Goal: Contribute content

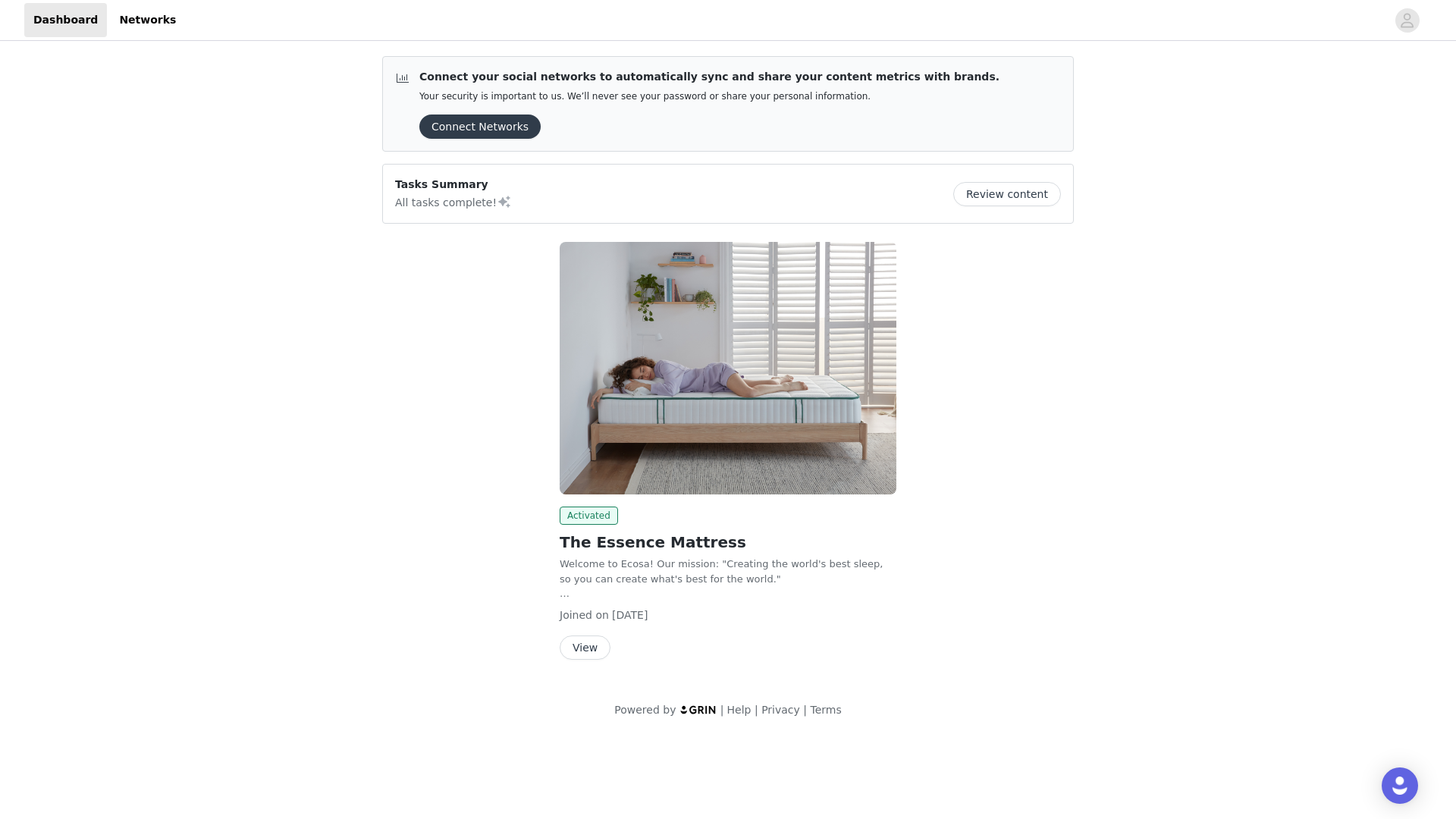
click at [589, 643] on button "View" at bounding box center [585, 647] width 51 height 24
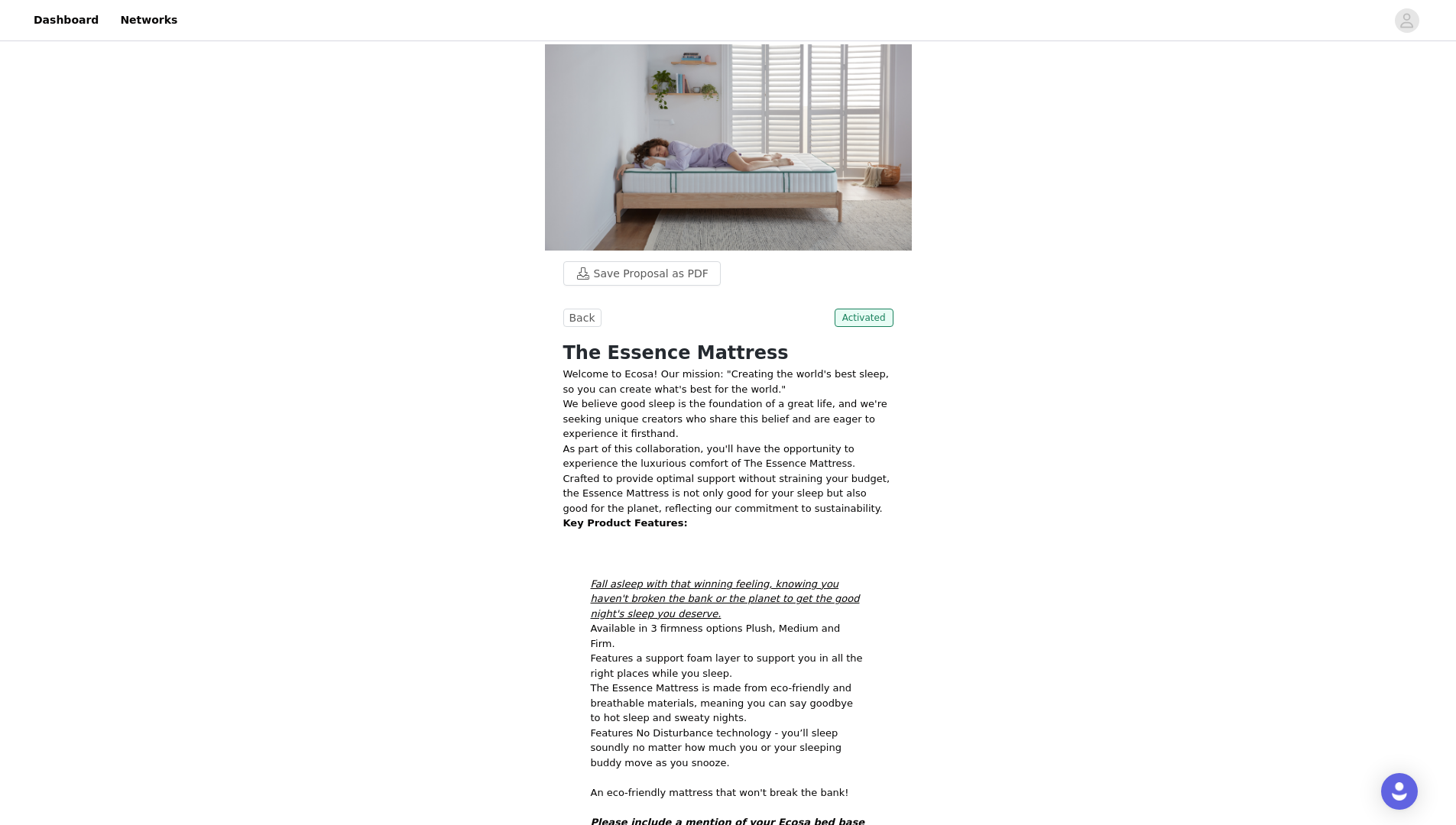
scroll to position [309, 0]
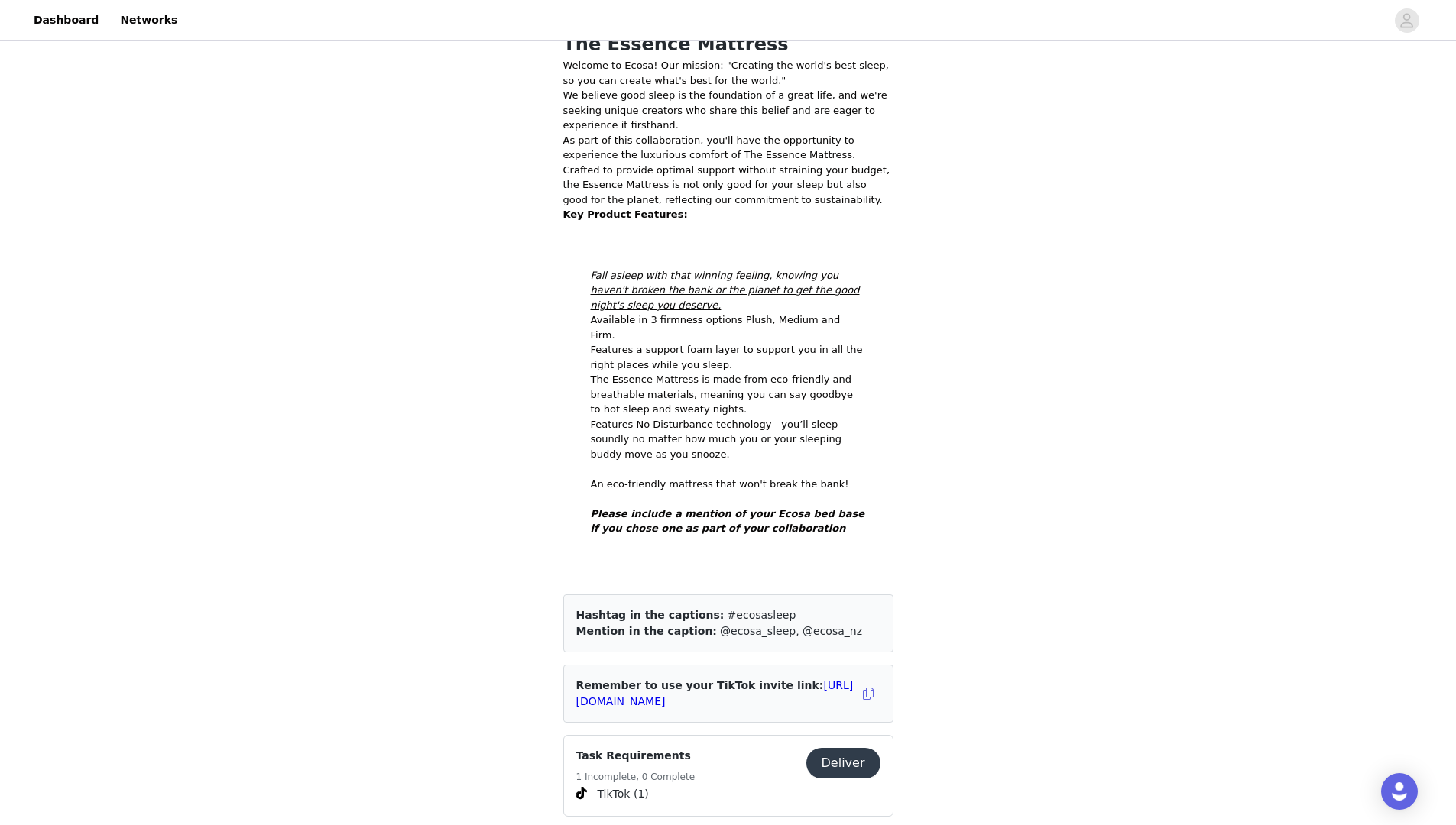
click at [844, 748] on div "Task Requirements 1 Incomplete, 0 Complete Deliver" at bounding box center [728, 766] width 304 height 38
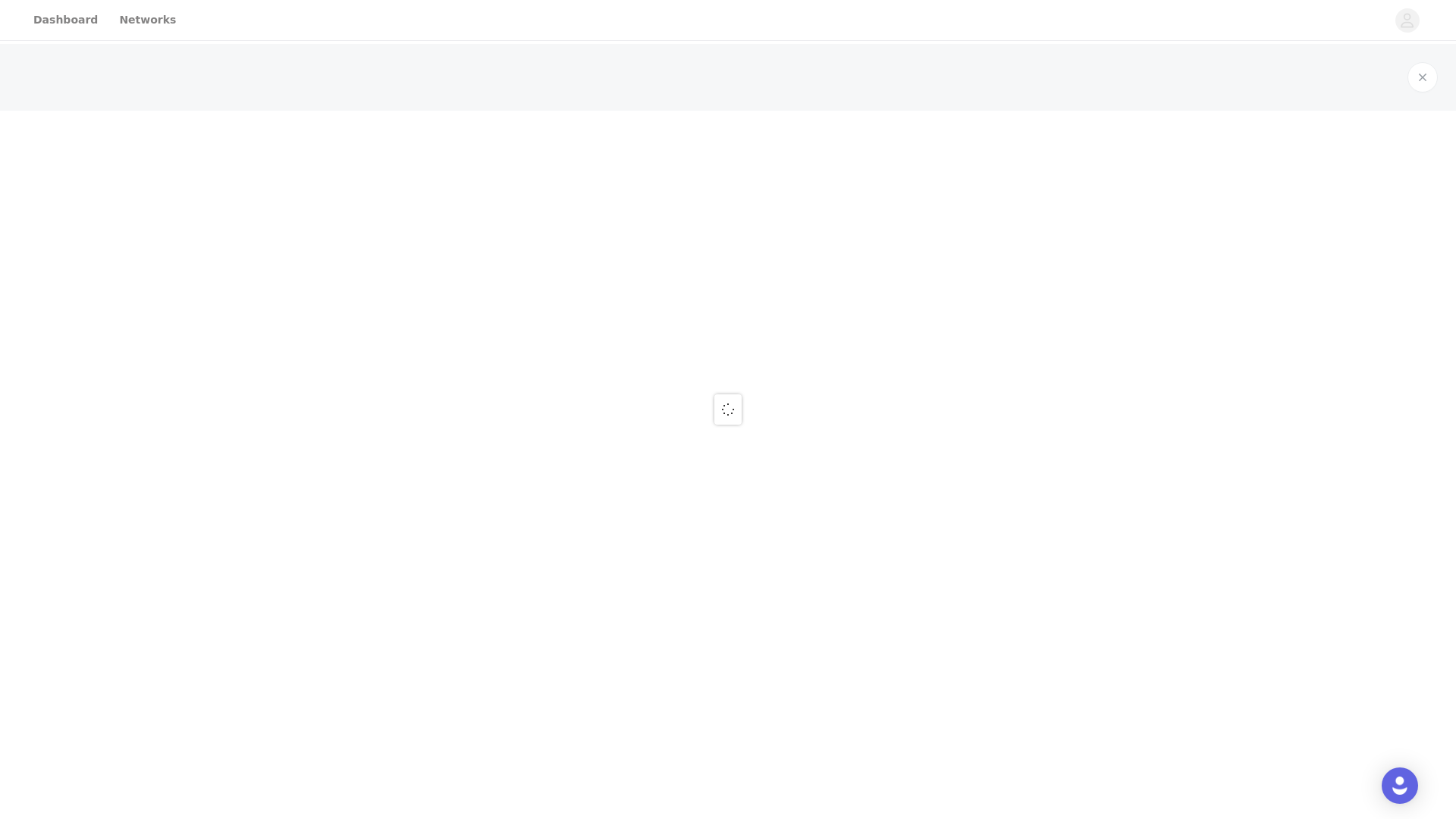
click at [837, 563] on div at bounding box center [728, 409] width 1456 height 819
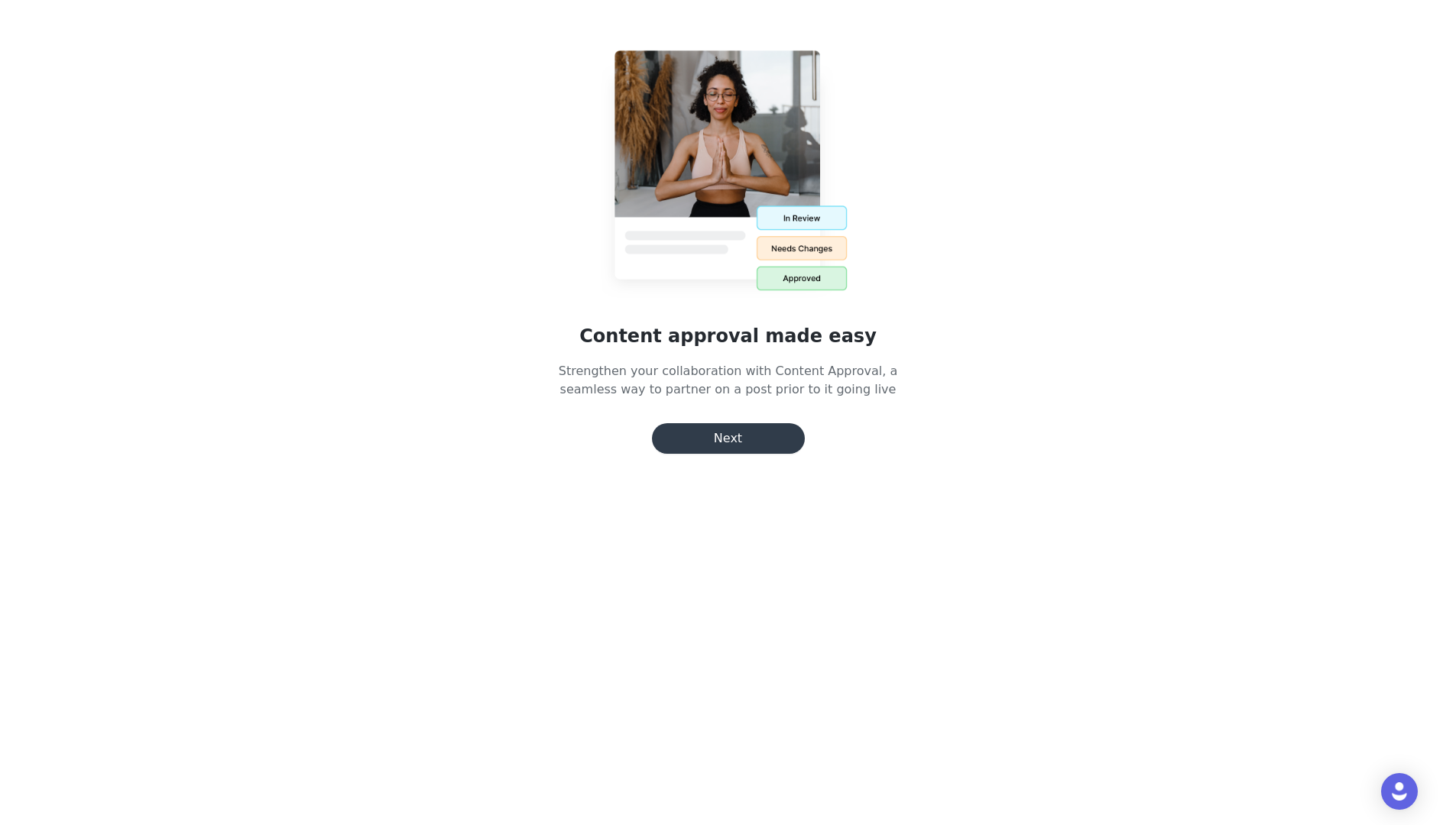
scroll to position [761, 0]
click at [749, 455] on div "Content approval made easy Strengthen your collaboration with Content Approval,…" at bounding box center [728, 236] width 1456 height 473
click at [743, 444] on button "Next" at bounding box center [728, 439] width 153 height 31
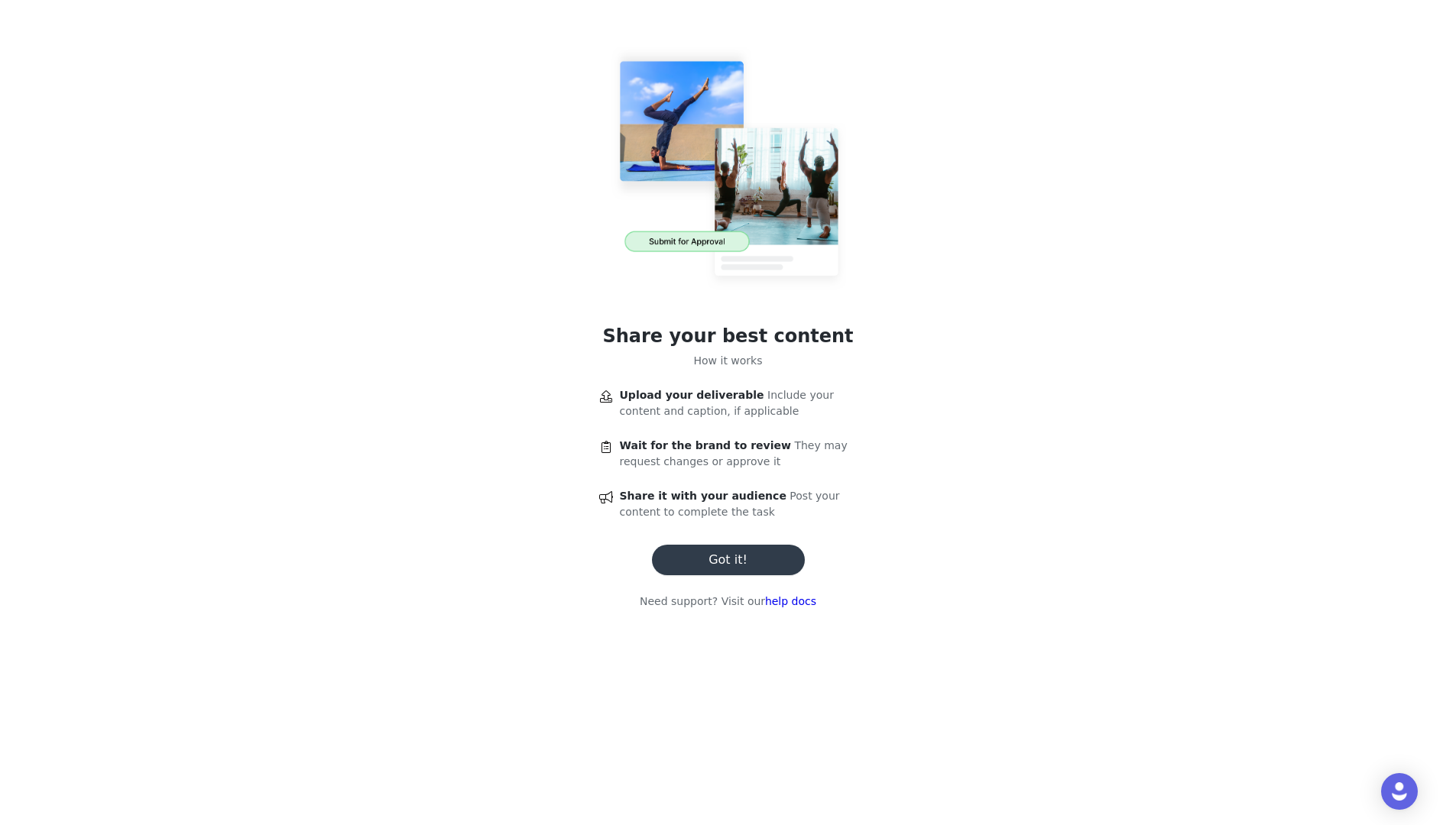
click at [727, 543] on div "Share your best content How it works Upload your deliverable Include your conte…" at bounding box center [728, 314] width 497 height 591
click at [727, 550] on button "Got it!" at bounding box center [728, 560] width 153 height 31
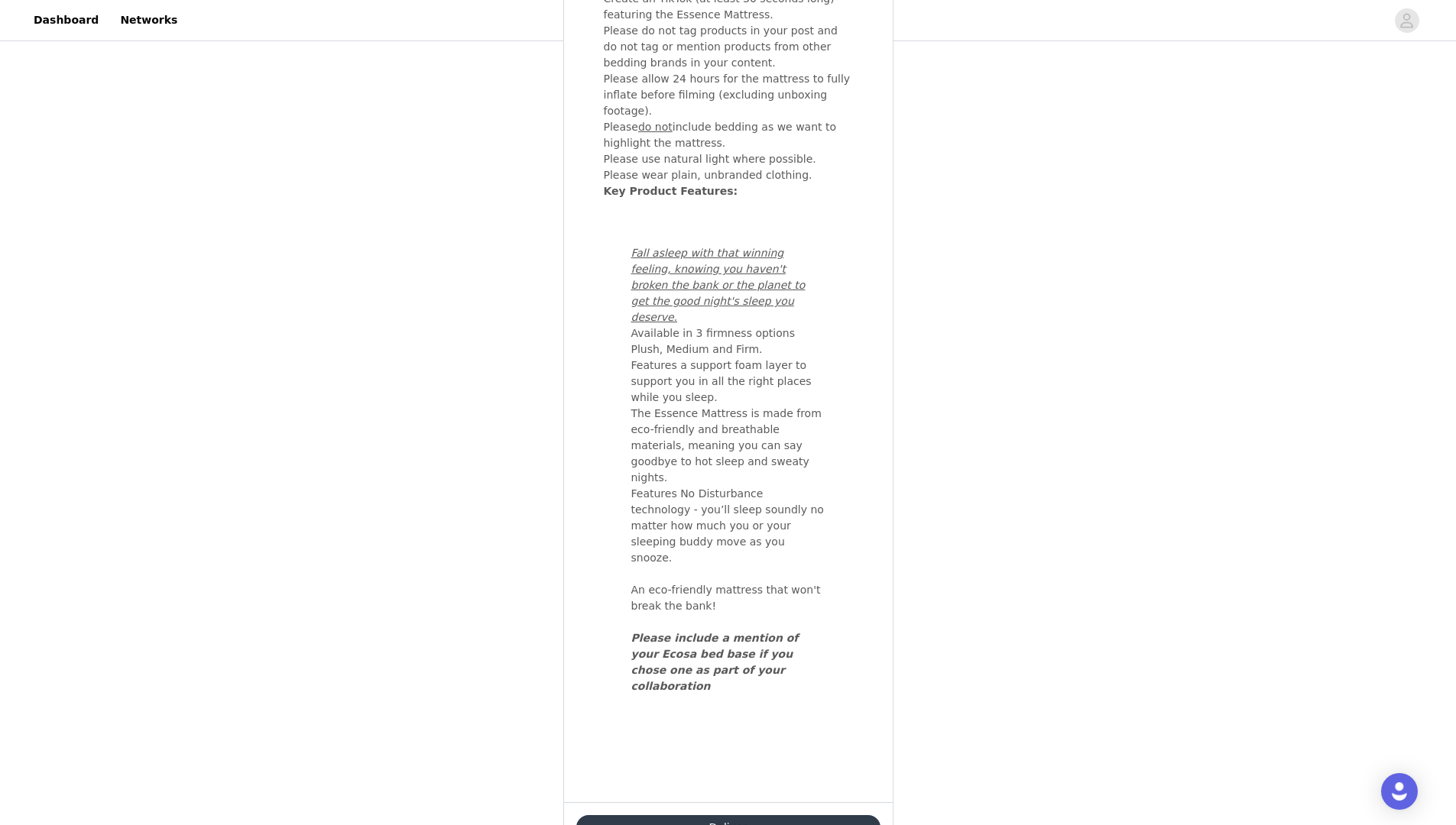
click at [717, 815] on button "Deliver" at bounding box center [728, 827] width 304 height 24
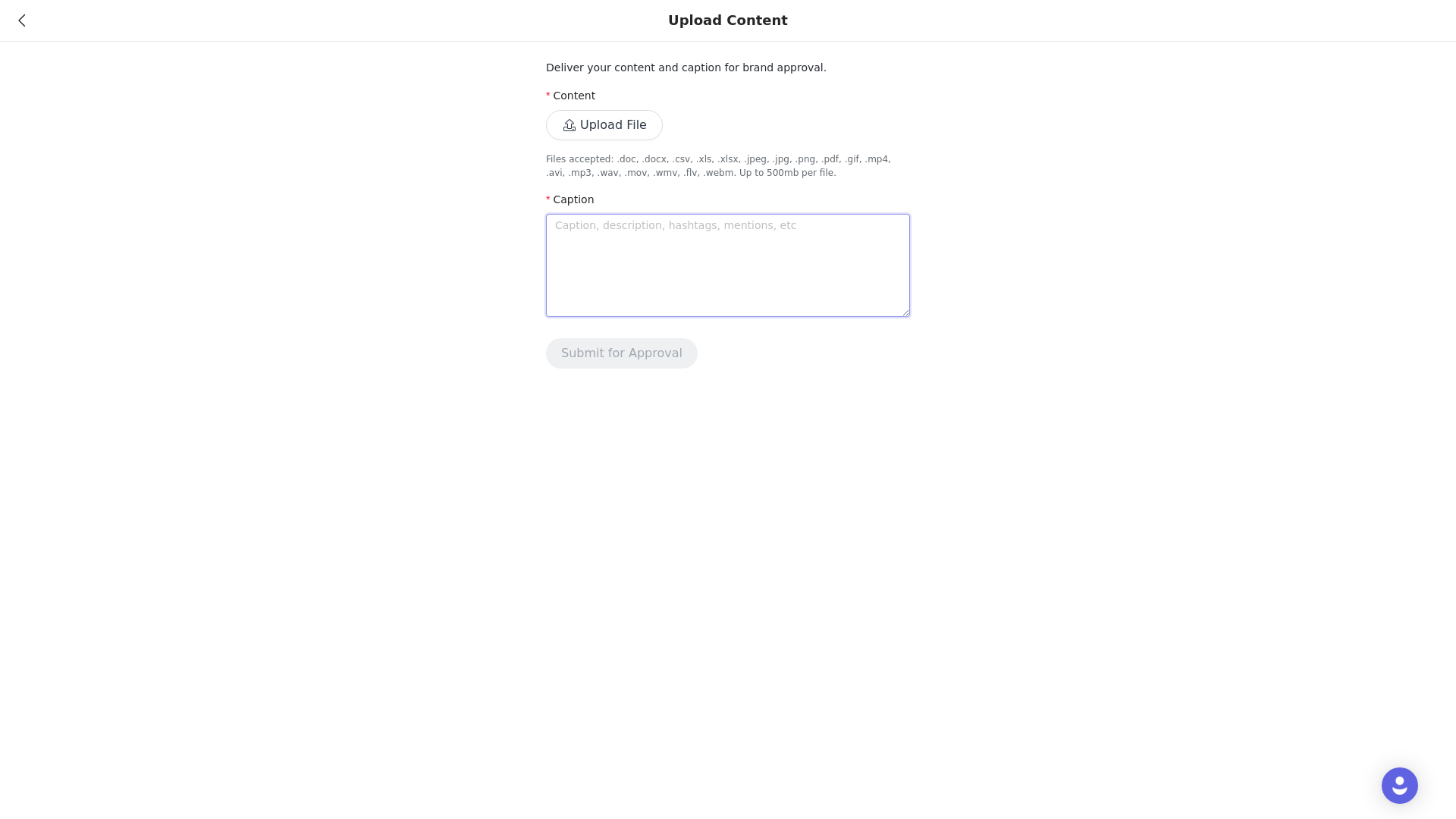
click at [730, 254] on textarea at bounding box center [727, 266] width 364 height 103
click at [730, 253] on textarea at bounding box center [727, 266] width 364 height 103
paste textarea "A serious upgrade - his room has never looked better thanks to @ecosa_sleep #ec…"
type textarea "A serious upgrade - his room has never looked better thanks to @ecosa_sleep #ec…"
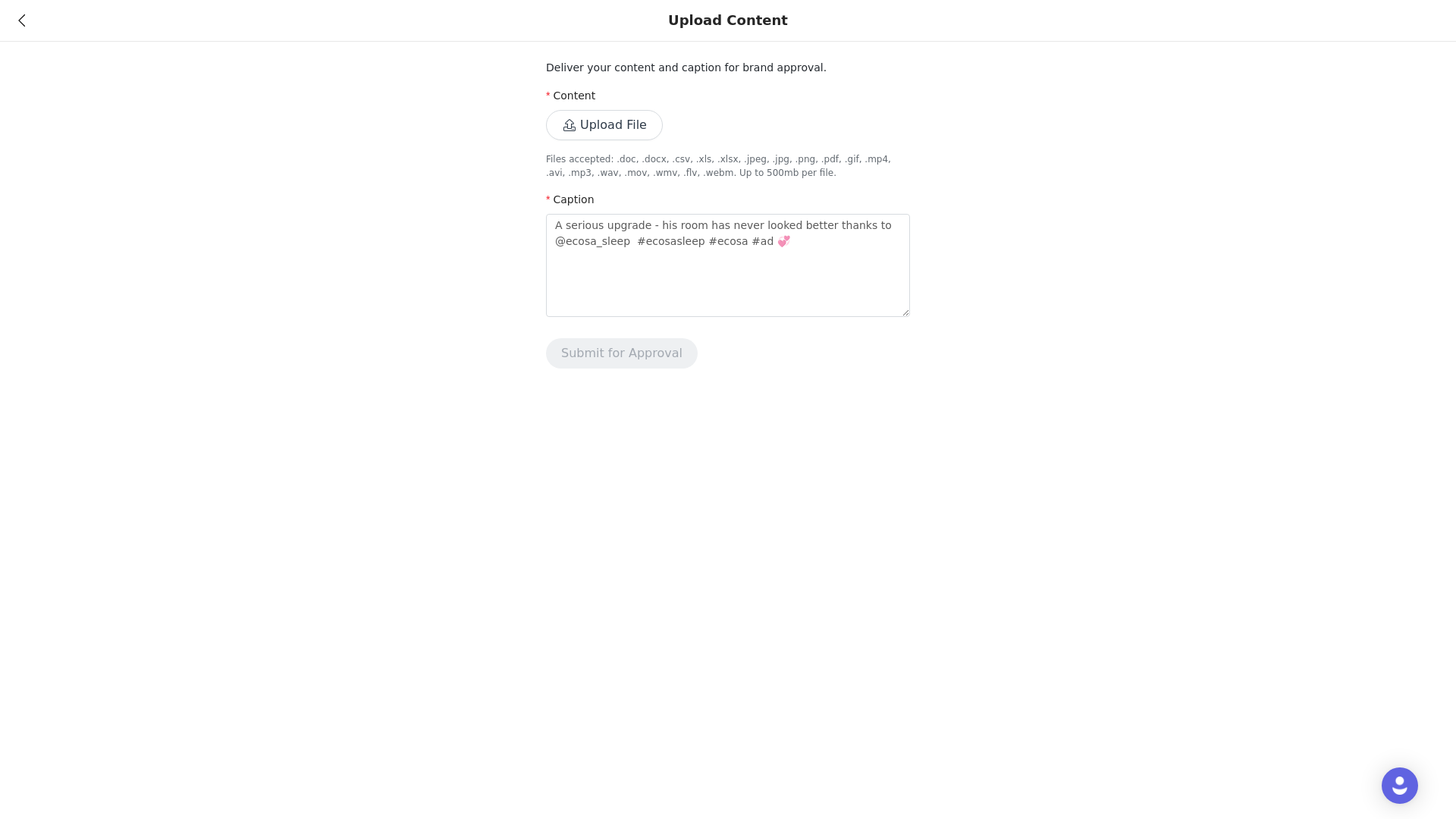
click at [638, 129] on button "Upload File" at bounding box center [604, 125] width 117 height 31
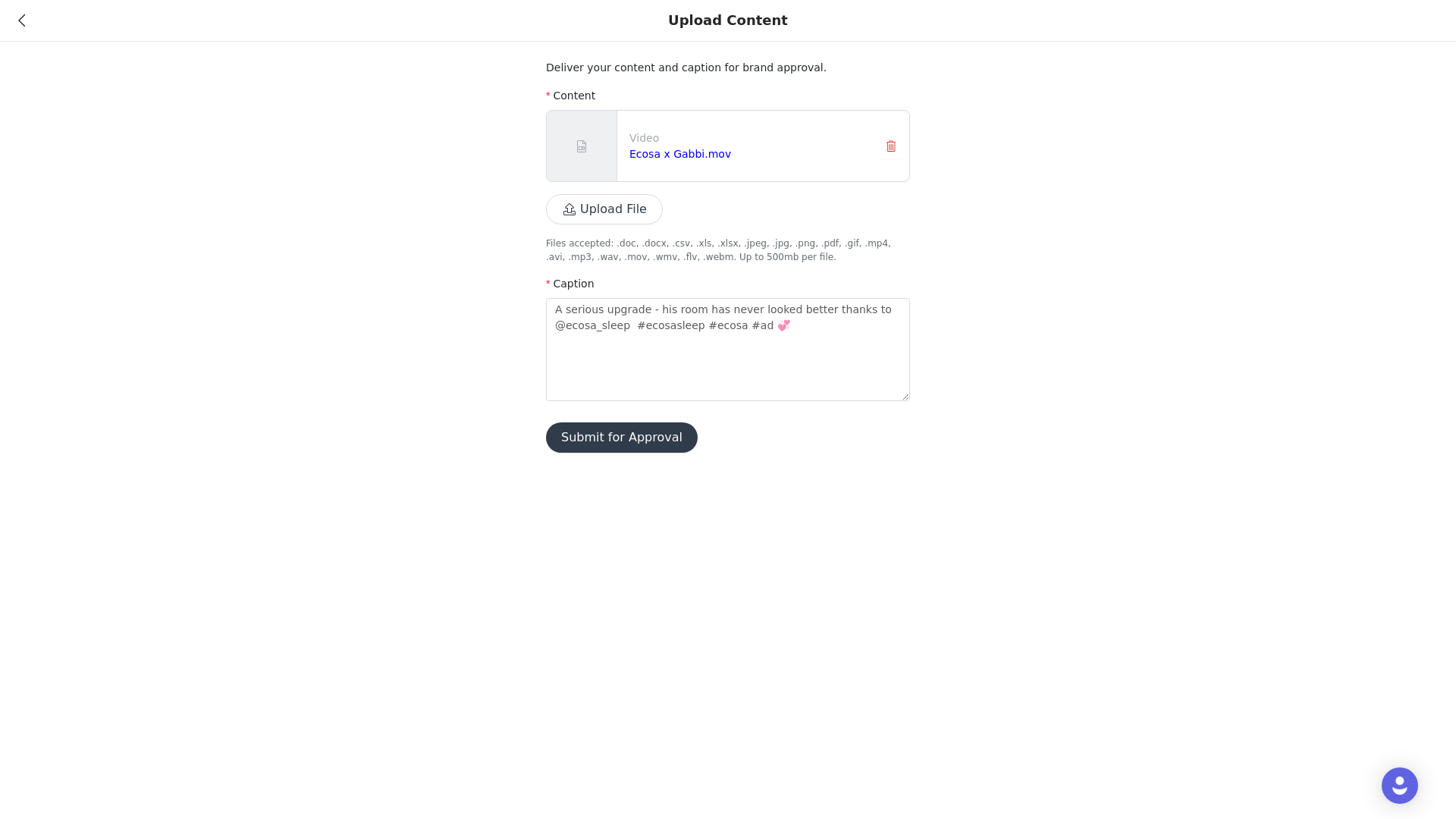
click at [621, 438] on button "Submit for Approval" at bounding box center [621, 438] width 152 height 31
